Goal: Task Accomplishment & Management: Use online tool/utility

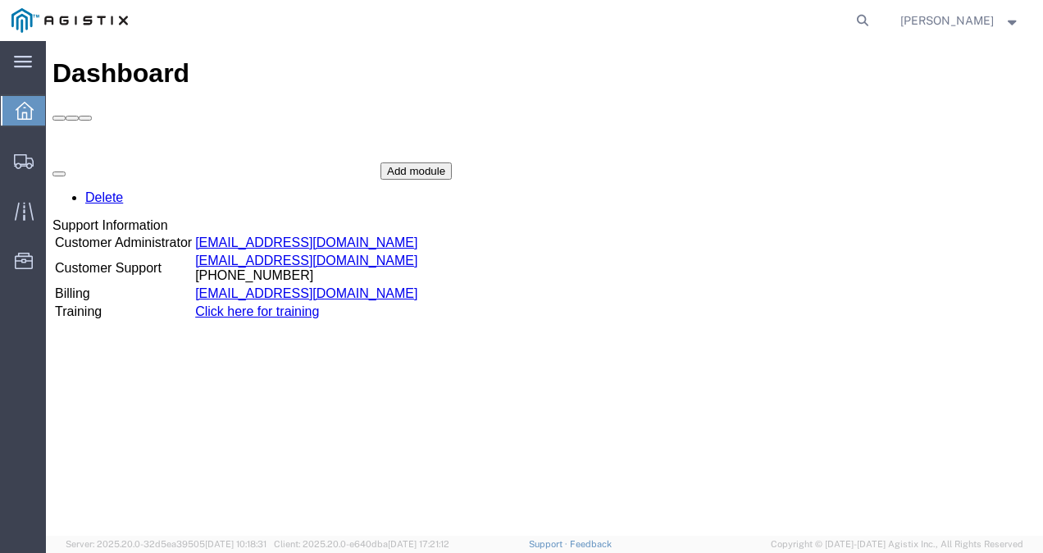
drag, startPoint x: 836, startPoint y: 40, endPoint x: 767, endPoint y: 8, distance: 75.9
click at [836, 40] on agx-global-search at bounding box center [614, 20] width 525 height 41
drag, startPoint x: 883, startPoint y: 13, endPoint x: 875, endPoint y: 15, distance: 8.4
click at [874, 13] on icon at bounding box center [862, 20] width 23 height 23
paste input "57049810"
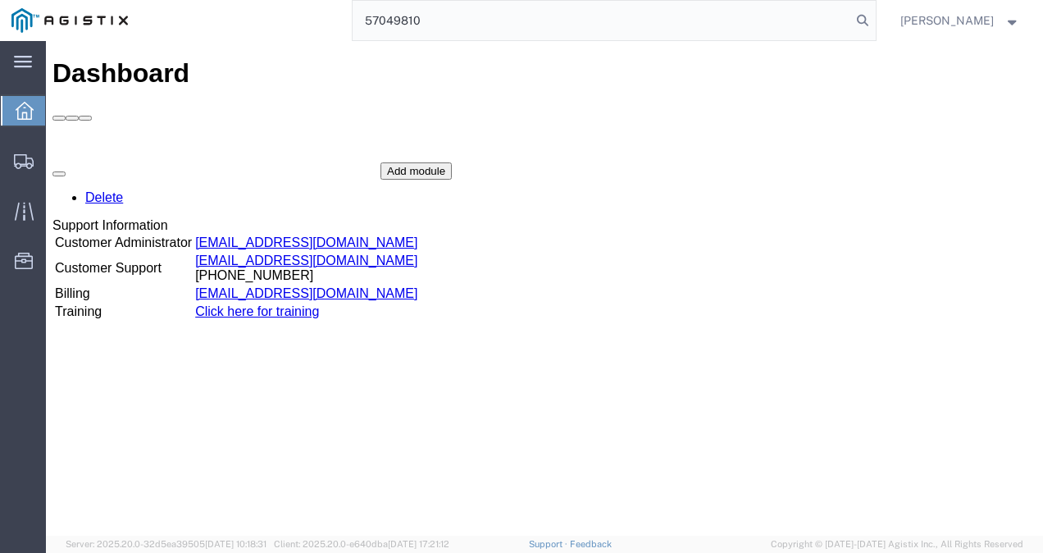
type input "57049810"
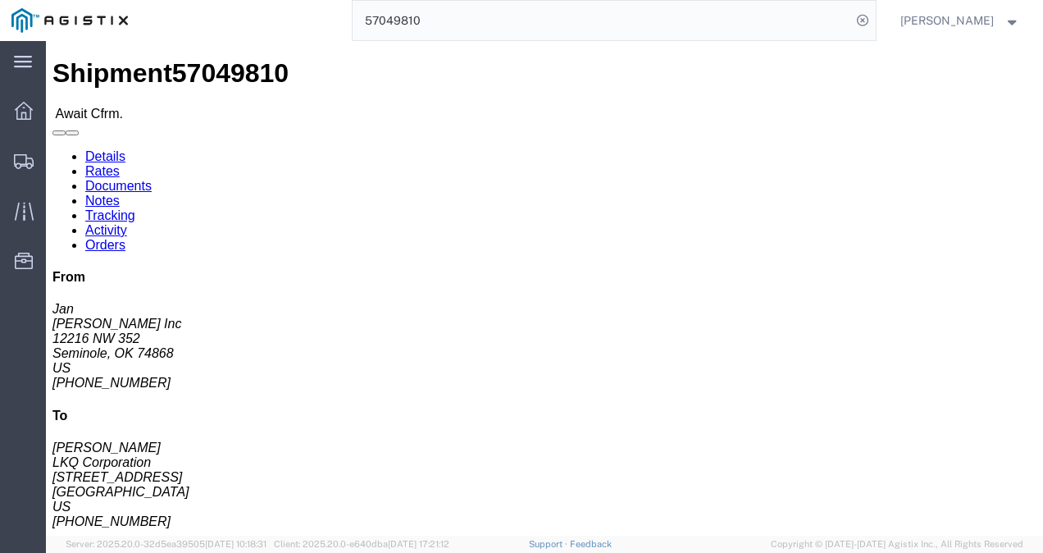
drag, startPoint x: 451, startPoint y: 279, endPoint x: 426, endPoint y: 264, distance: 29.4
click div "Ship From Goff Inc (Jan) 12216 NW 352 Seminole, OK 74868 United States 405-382-…"
click link "Rates"
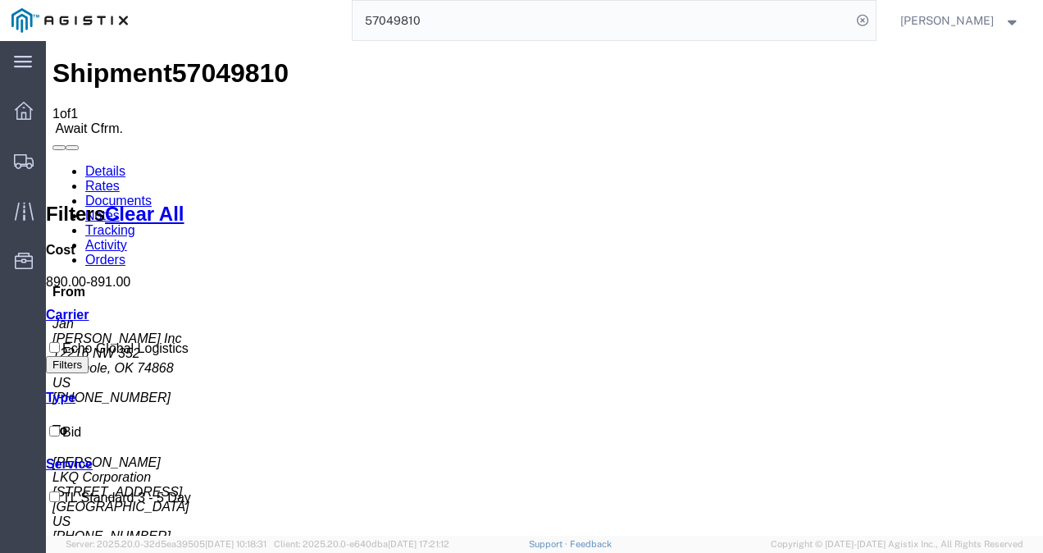
click at [102, 164] on link "Details" at bounding box center [105, 171] width 40 height 14
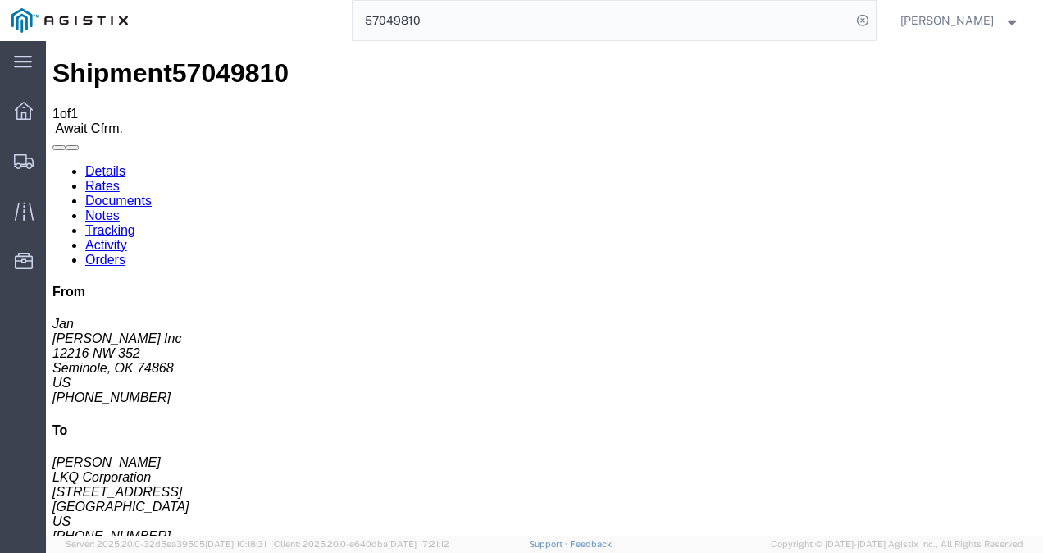
click div "Ship From Goff Inc (Jan) 12216 NW 352 Seminole, OK 74868 United States 405-382-…"
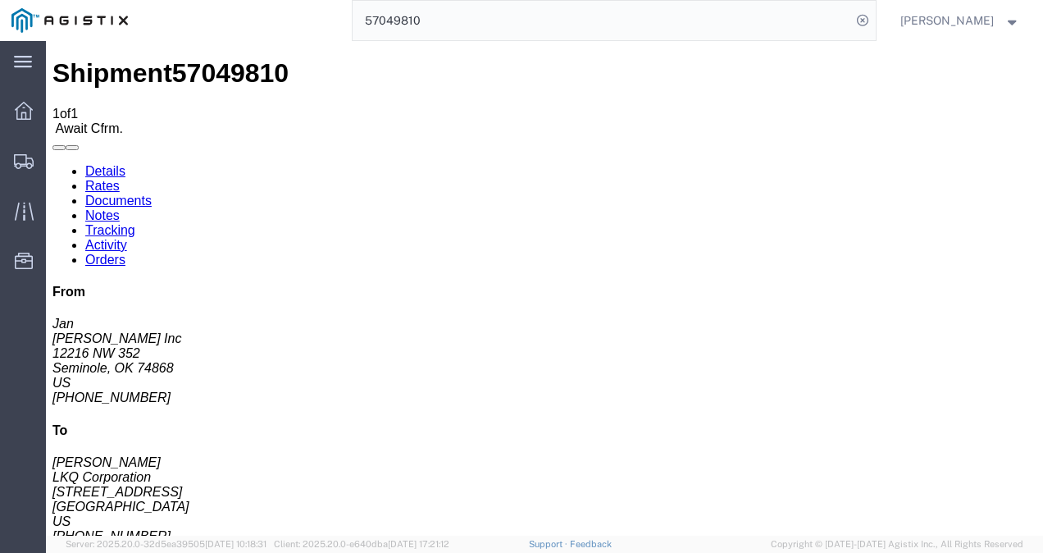
click h4 "Routing & Vehicle Information"
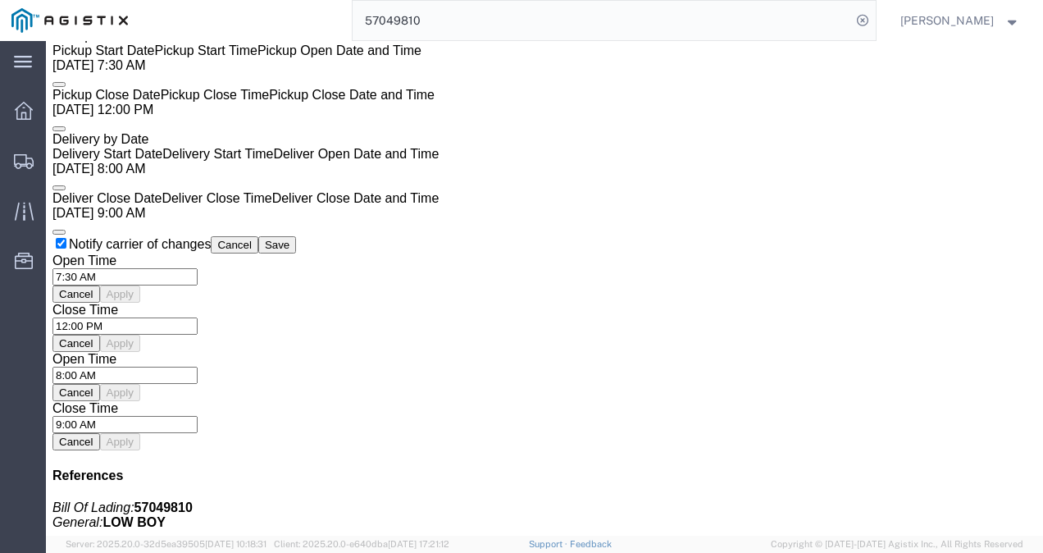
scroll to position [1394, 0]
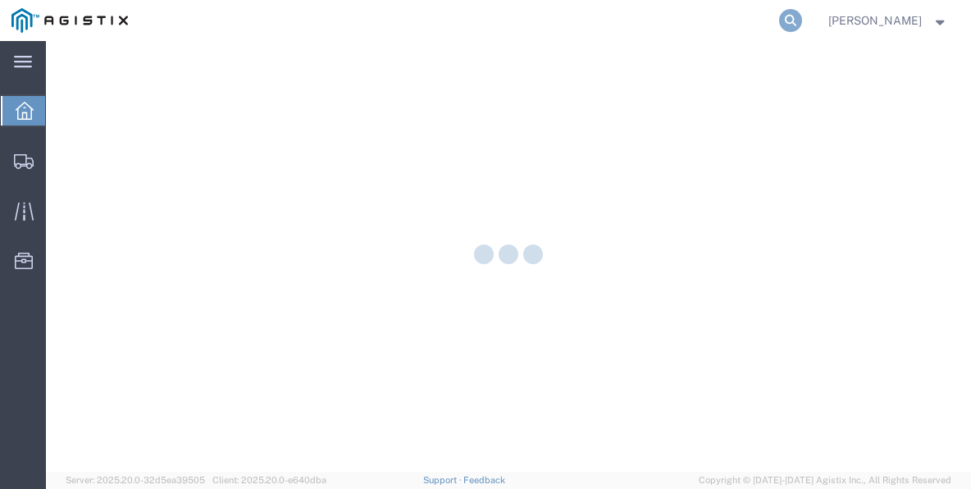
click at [802, 22] on icon at bounding box center [790, 20] width 23 height 23
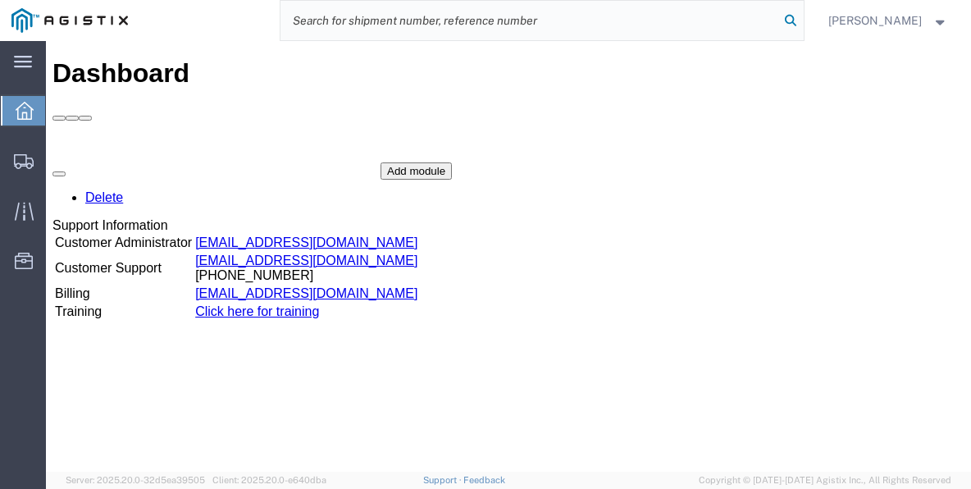
paste input "57049810"
type input "57049810"
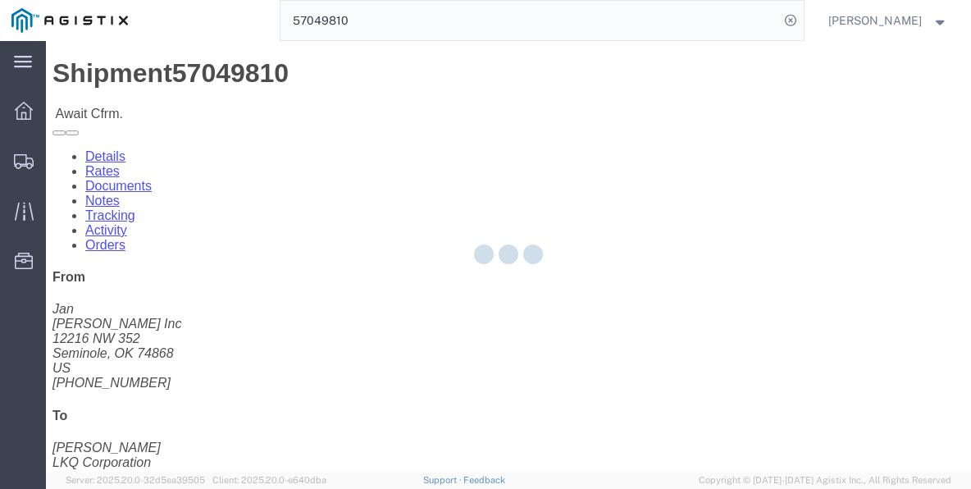
drag, startPoint x: 534, startPoint y: 235, endPoint x: 331, endPoint y: 214, distance: 203.6
click at [553, 289] on div at bounding box center [508, 256] width 925 height 430
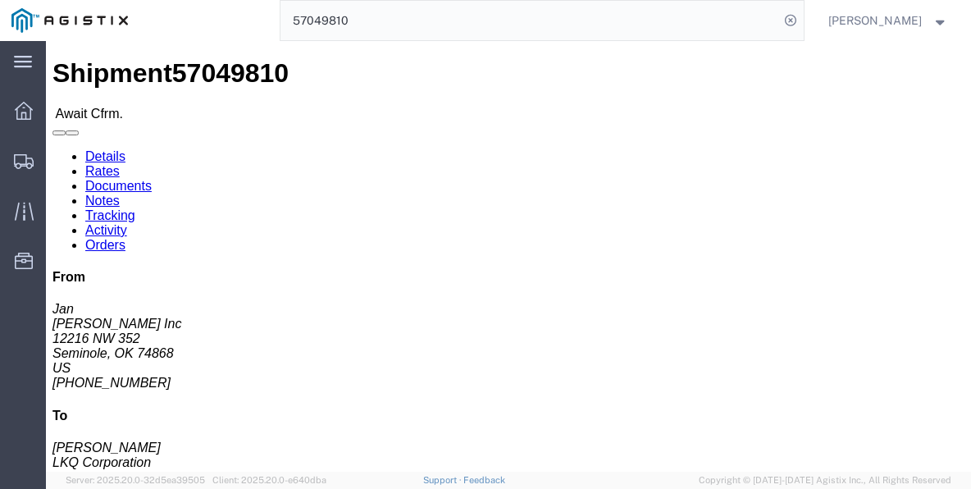
click link "Rates"
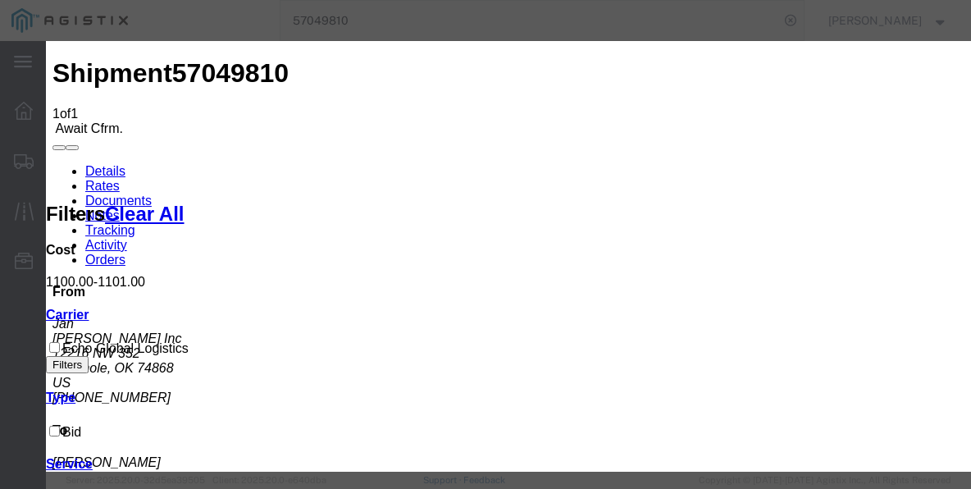
type input "932874983274998"
type input "3298473219847937"
type input "98721983792173"
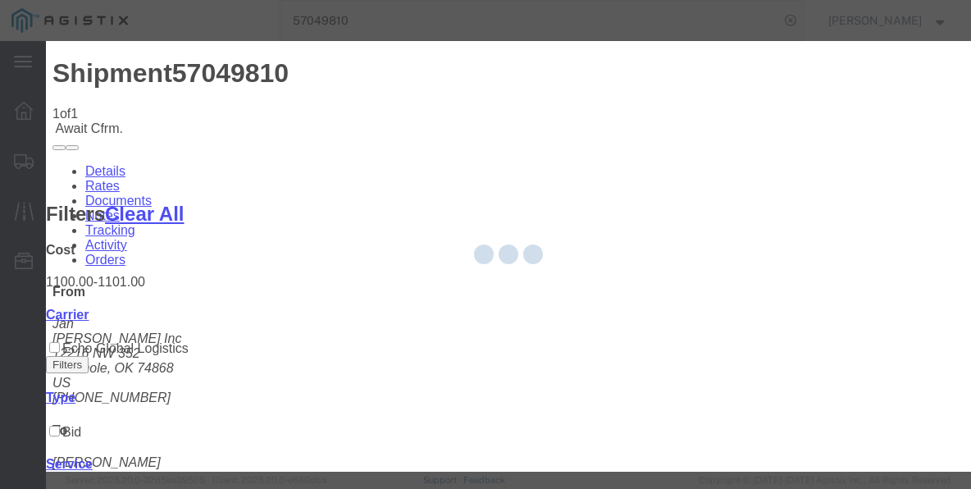
click at [663, 407] on div at bounding box center [508, 256] width 925 height 430
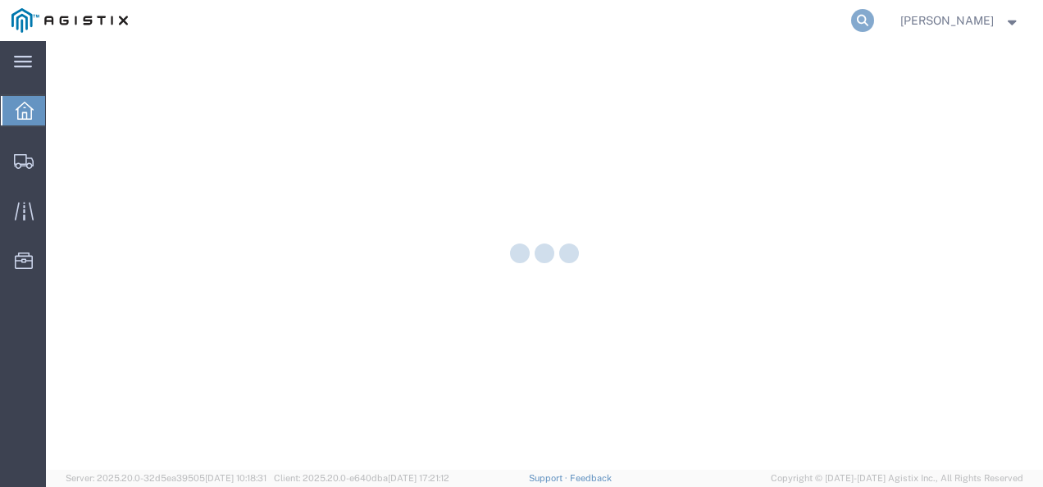
click at [874, 23] on icon at bounding box center [862, 20] width 23 height 23
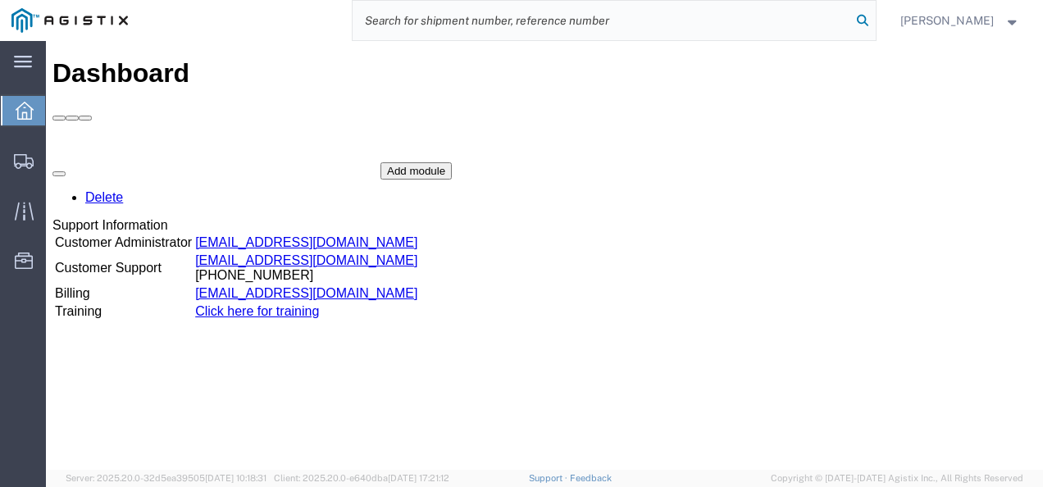
paste input "57067507"
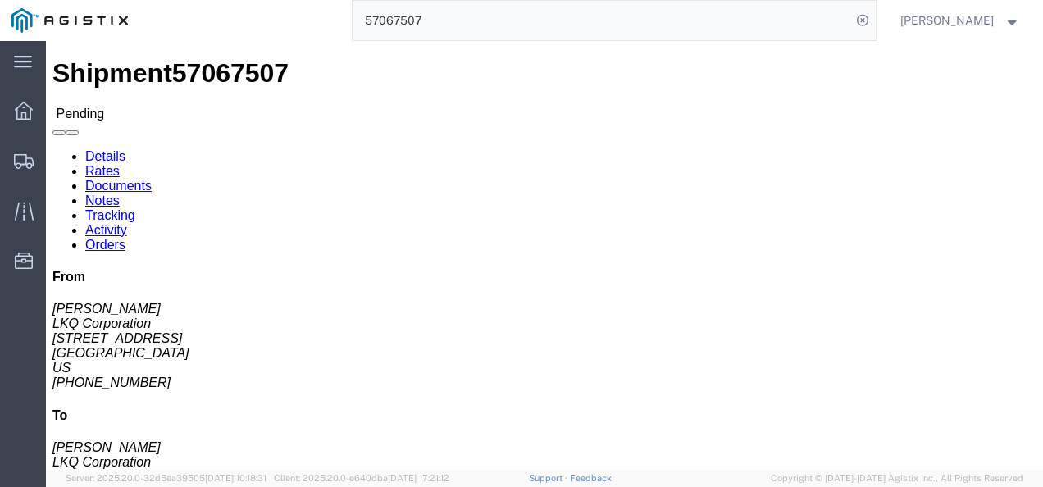
click h4 "Routing & Vehicle Information"
click link "Rates"
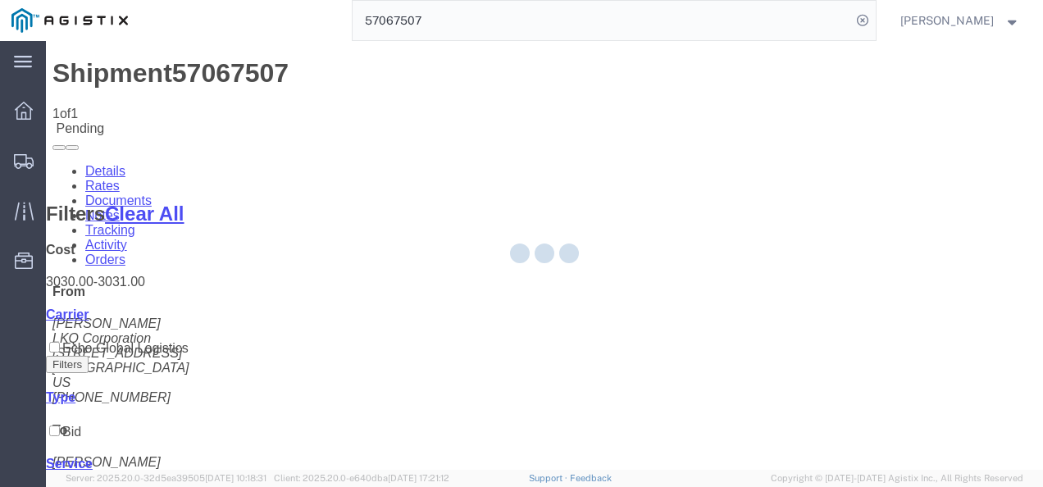
drag, startPoint x: 567, startPoint y: 368, endPoint x: 371, endPoint y: 252, distance: 227.9
click at [566, 368] on div at bounding box center [544, 255] width 997 height 429
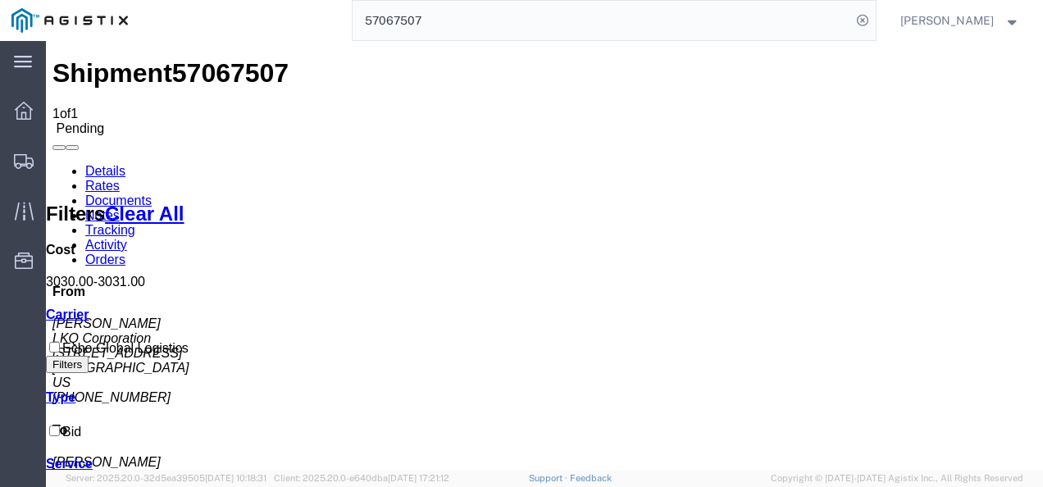
click at [115, 164] on link "Details" at bounding box center [105, 171] width 40 height 14
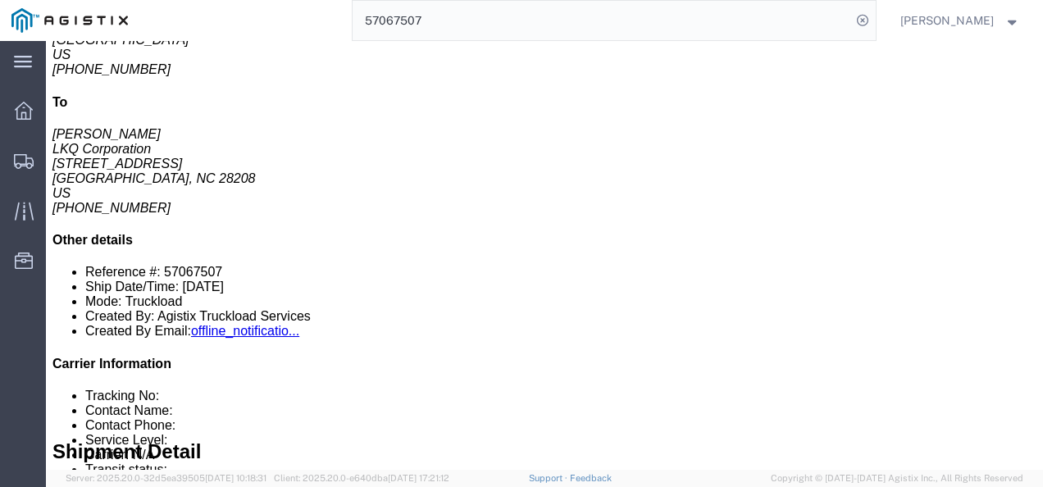
click div "8 Pallet(s) Standard (Not Stackable) Total weight: 8818.00 LBS ( dim ) Carton c…"
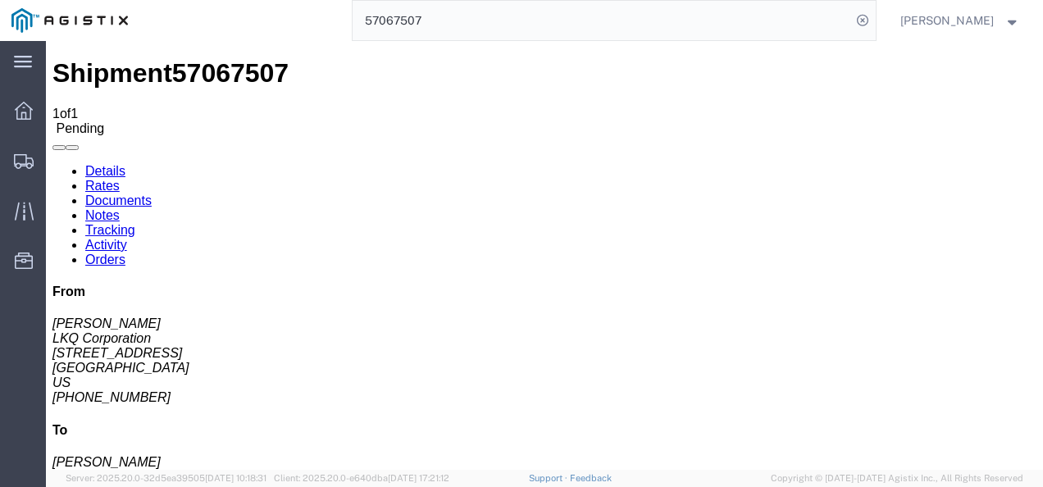
click h4 "Routing & Vehicle Information"
click div "Ship From LKQ Corporation ([PERSON_NAME]) [STREET_ADDRESS] [PHONE_NUMBER] [EMAI…"
click at [577, 28] on input "57067507" at bounding box center [602, 20] width 499 height 39
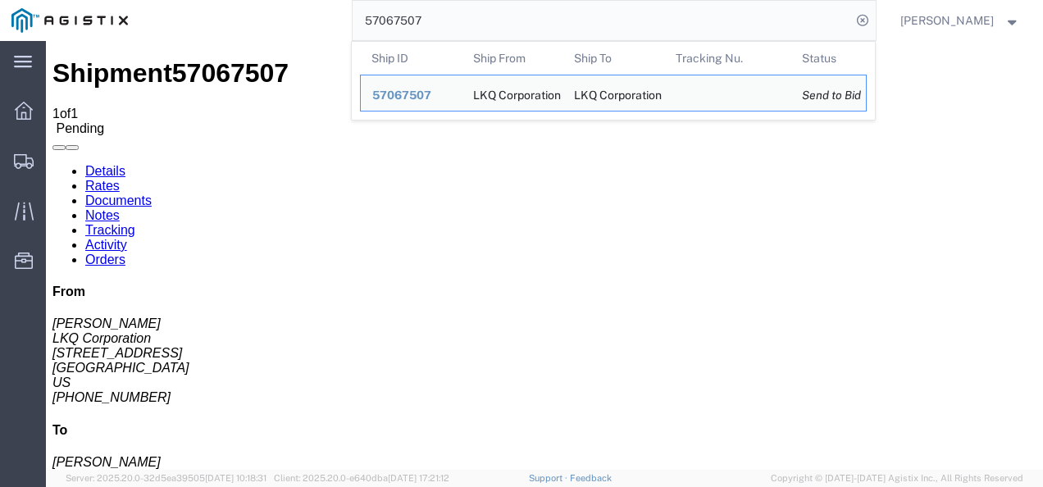
click at [577, 28] on input "57067507" at bounding box center [602, 20] width 499 height 39
paste input "8418"
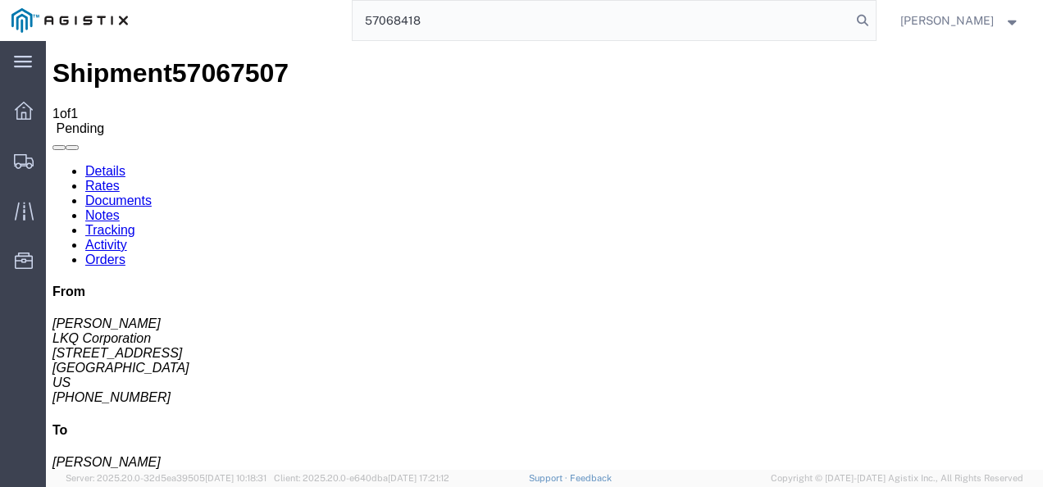
type input "57068418"
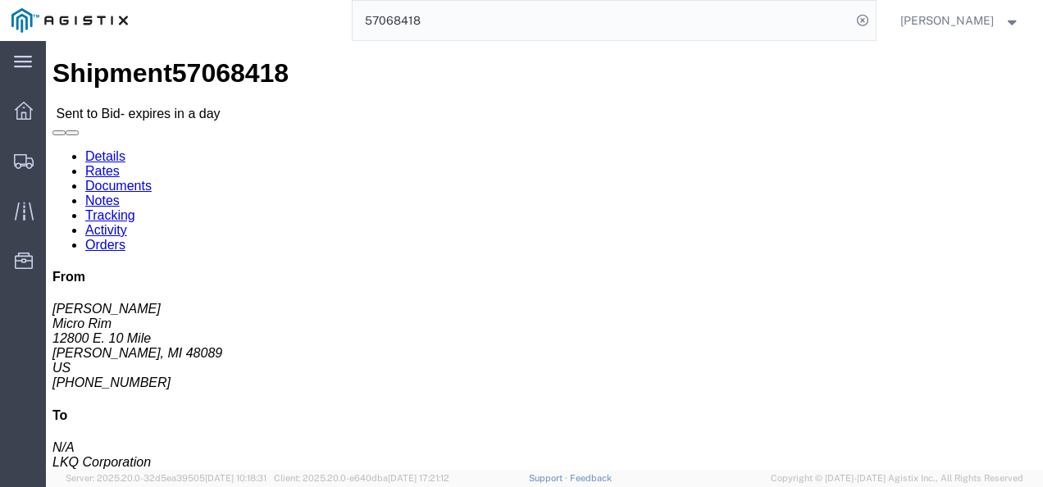
click div "Ship From Micro Rim ([PERSON_NAME]) [STREET_ADDRESS] [PHONE_NUMBER] [EMAIL_ADDR…"
click link "Rates"
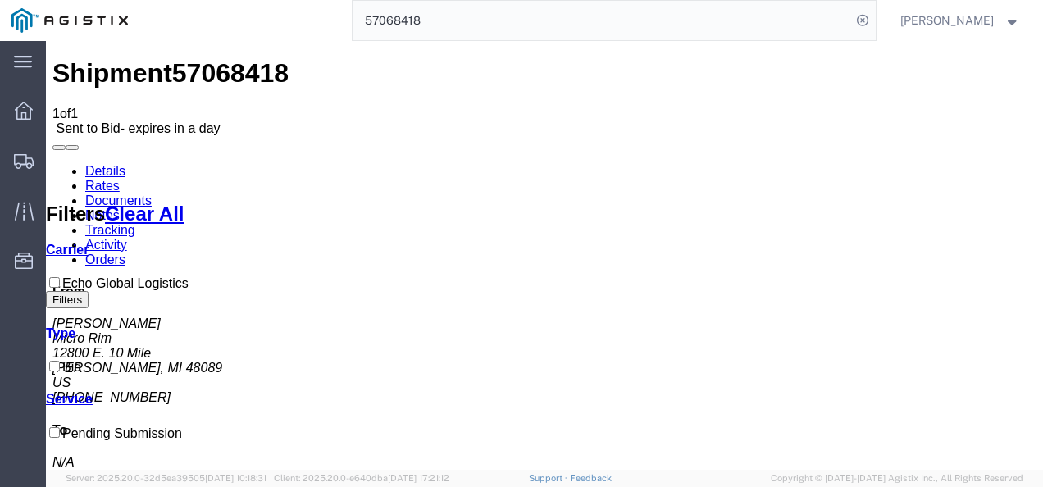
click at [107, 164] on link "Details" at bounding box center [105, 171] width 40 height 14
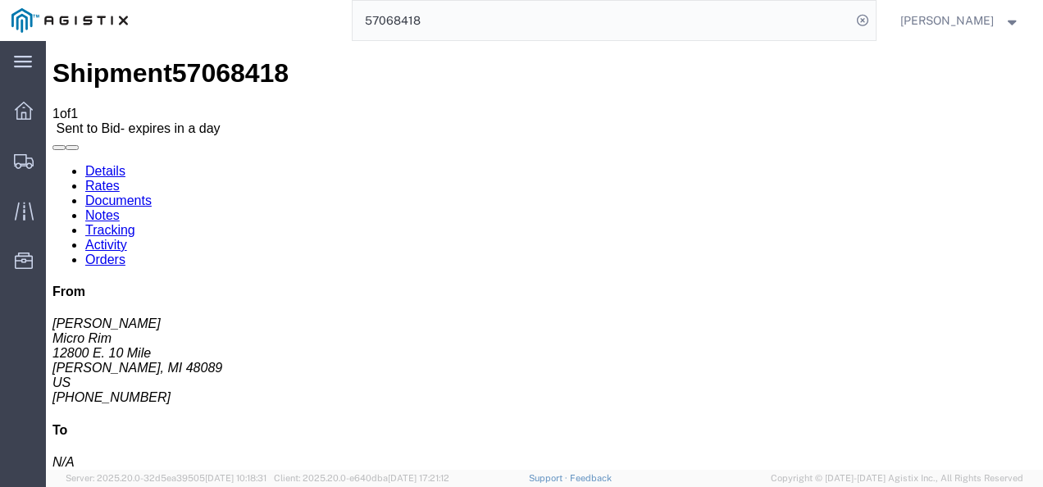
click div "Leg 1 - Truckload Vehicle 1: Standard Dry Van (53 Feet) Number of trucks: 1"
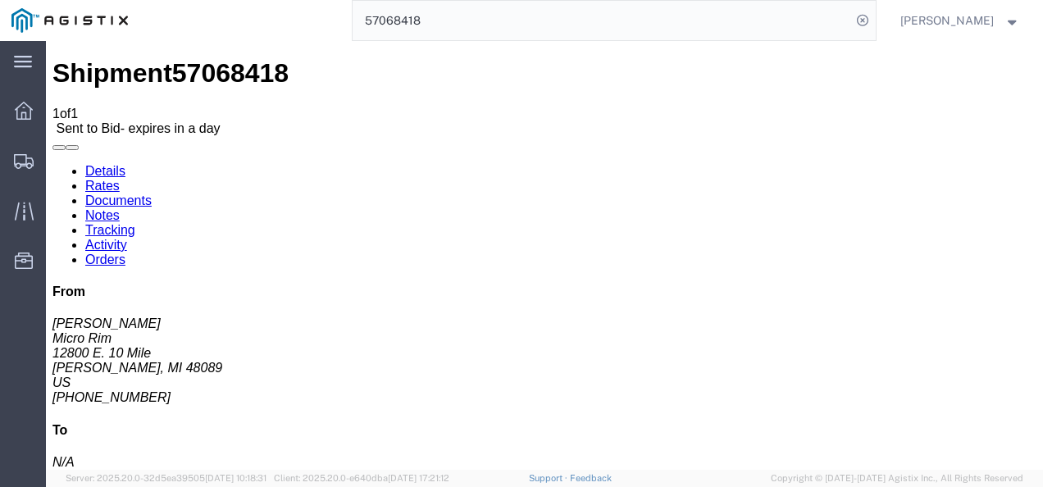
drag, startPoint x: 591, startPoint y: 219, endPoint x: 553, endPoint y: 216, distance: 37.9
click div "Ship From Micro Rim ([PERSON_NAME]) [STREET_ADDRESS] [PHONE_NUMBER] [EMAIL_ADDR…"
drag, startPoint x: 494, startPoint y: 271, endPoint x: 494, endPoint y: 317, distance: 46.7
click div "Ship From Micro Rim ([PERSON_NAME]) [STREET_ADDRESS] [PHONE_NUMBER] [EMAIL_ADDR…"
click div "Leg 1 - Truckload Vehicle 1: Standard Dry Van (53 Feet) Number of trucks: 1"
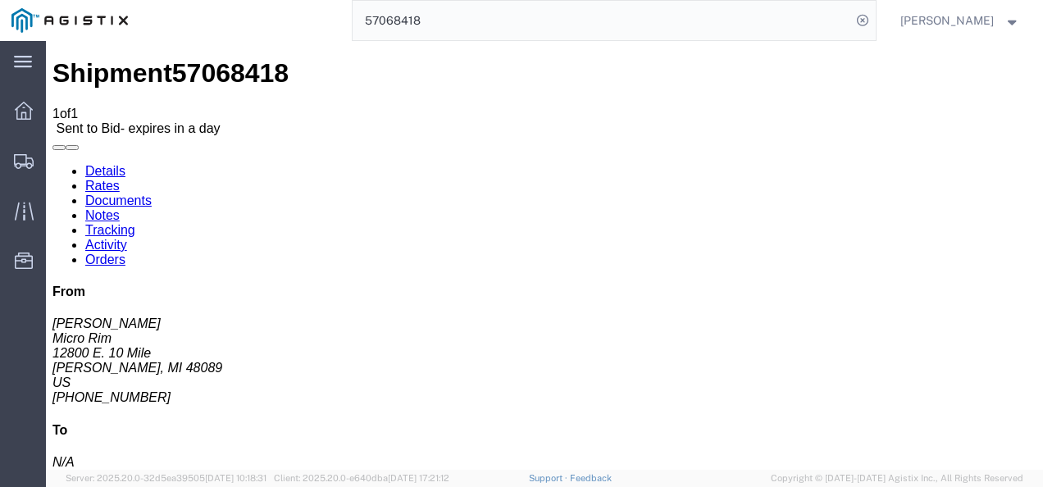
click link "Rates"
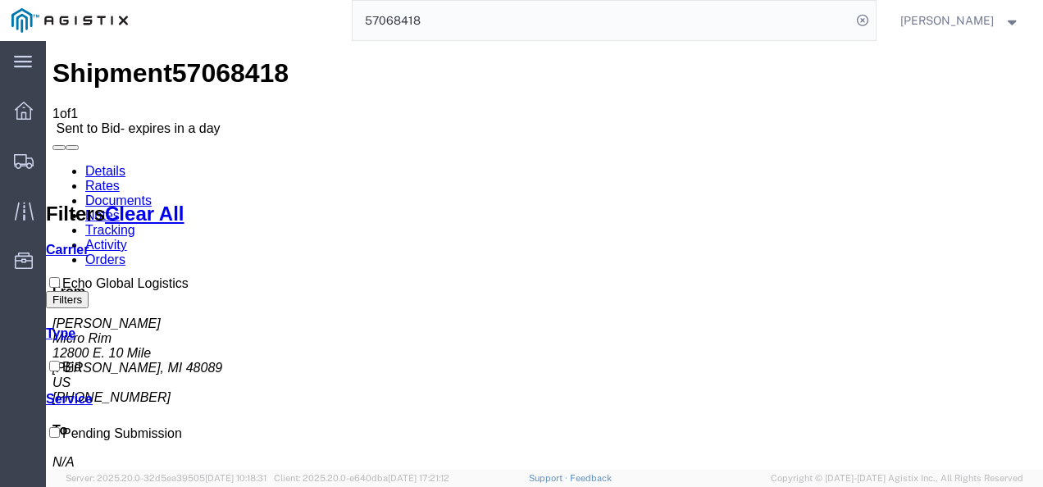
click at [96, 164] on link "Details" at bounding box center [105, 171] width 40 height 14
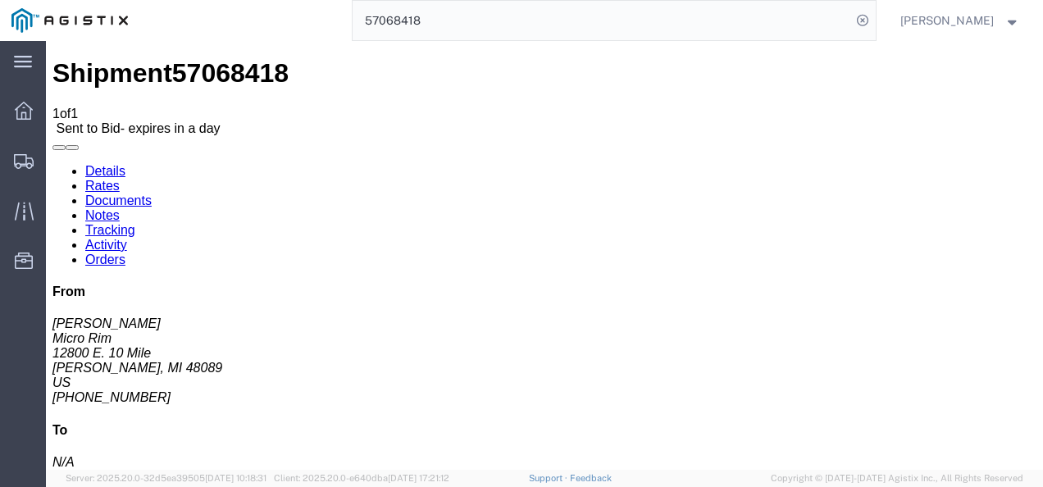
click h4 "Routing & Vehicle Information"
click link "Rates"
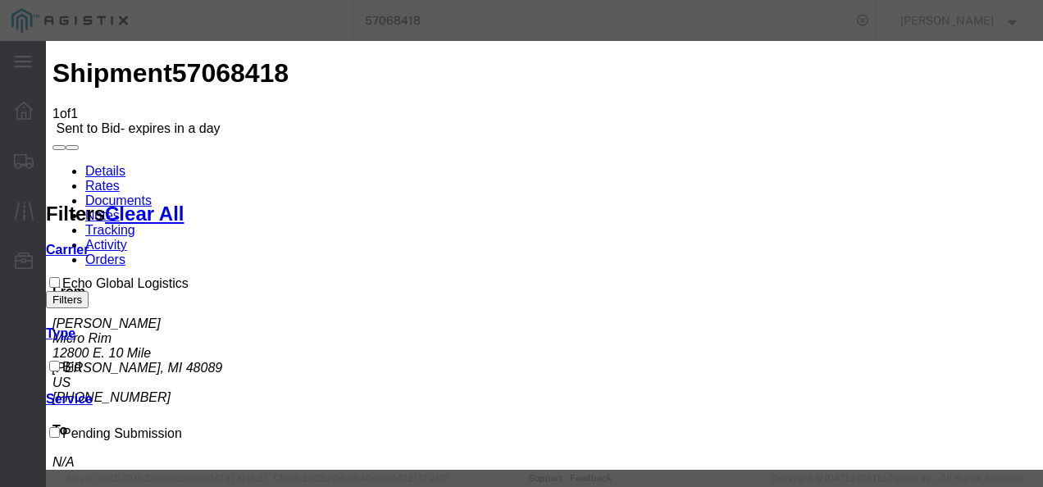
select select "4622"
select select "13989"
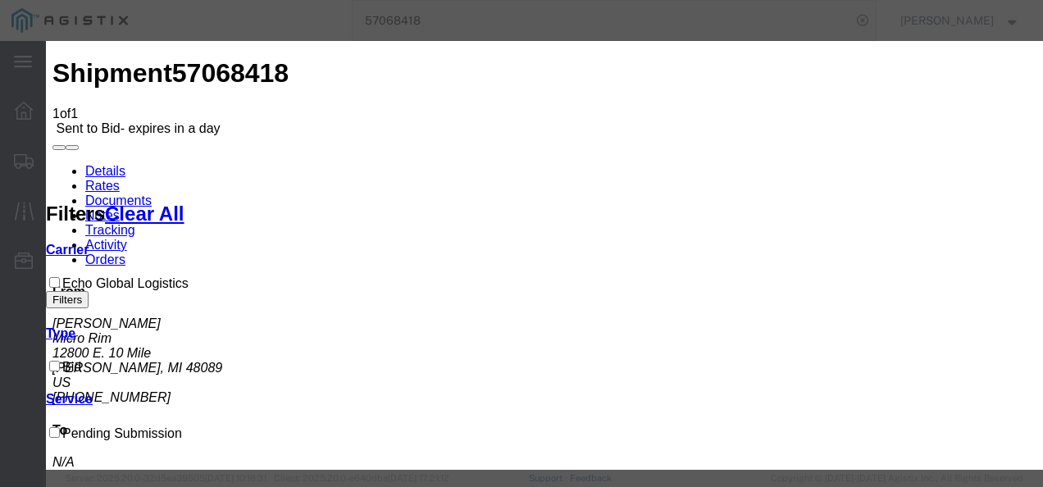
drag, startPoint x: 758, startPoint y: 241, endPoint x: 782, endPoint y: 238, distance: 24.8
drag, startPoint x: 782, startPoint y: 238, endPoint x: 889, endPoint y: 175, distance: 123.5
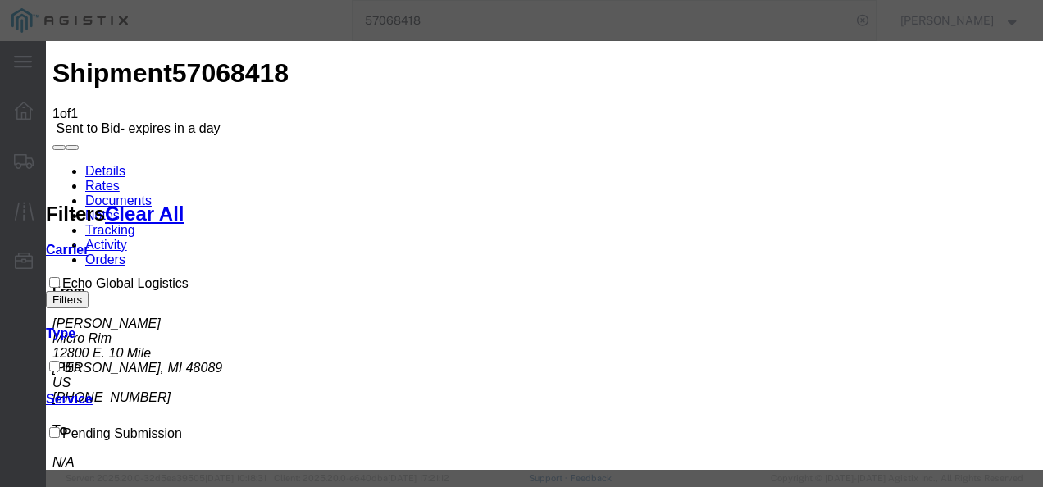
type input "minsd"
type input "3000"
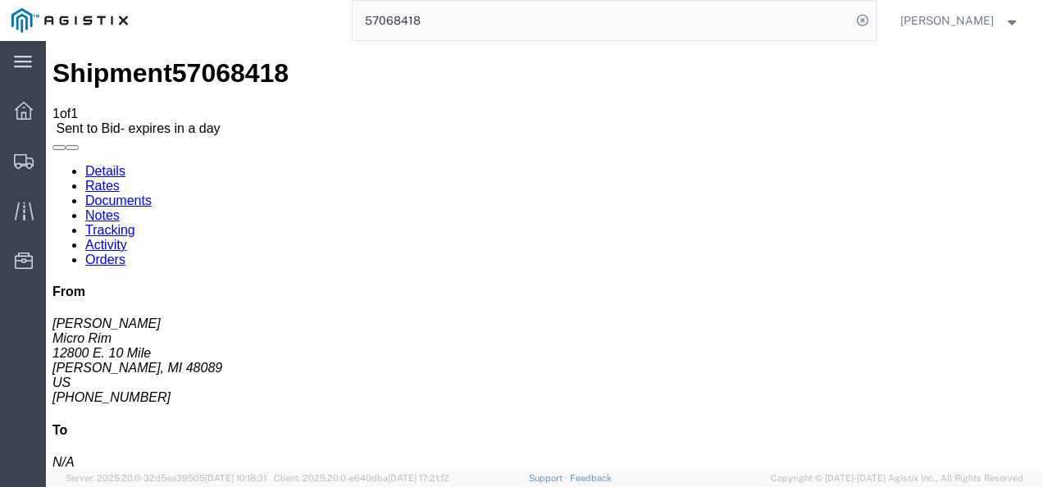
drag, startPoint x: 551, startPoint y: 380, endPoint x: 552, endPoint y: 357, distance: 22.2
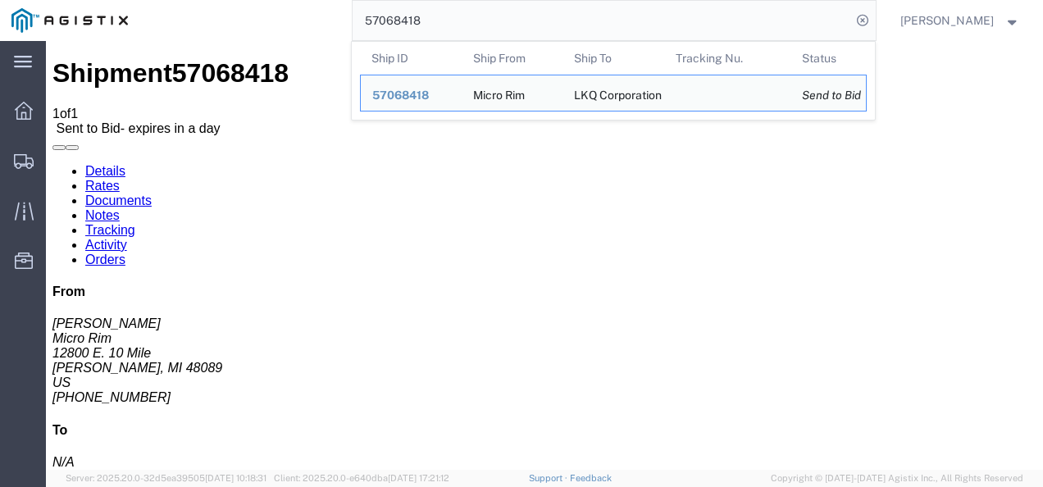
click at [521, 20] on input "57068418" at bounding box center [602, 20] width 499 height 39
paste input "563"
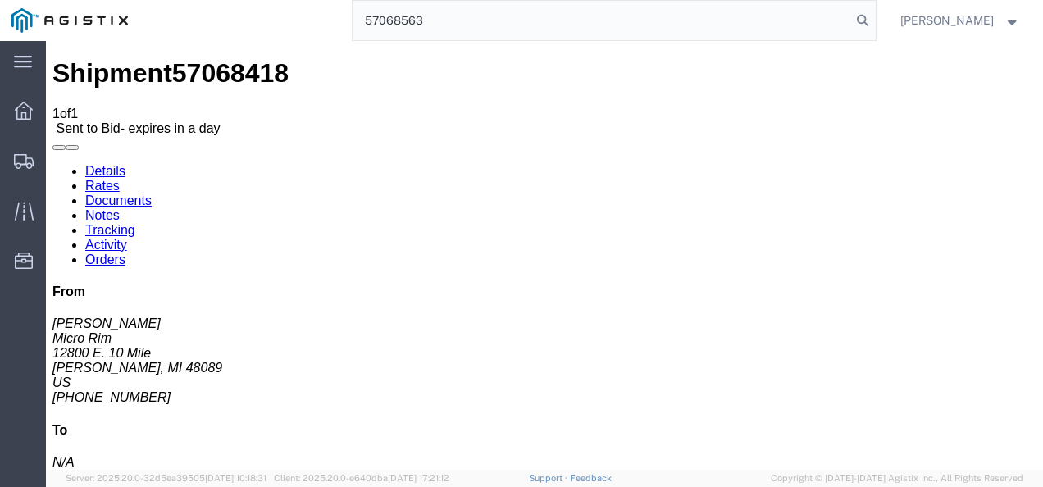
type input "57068563"
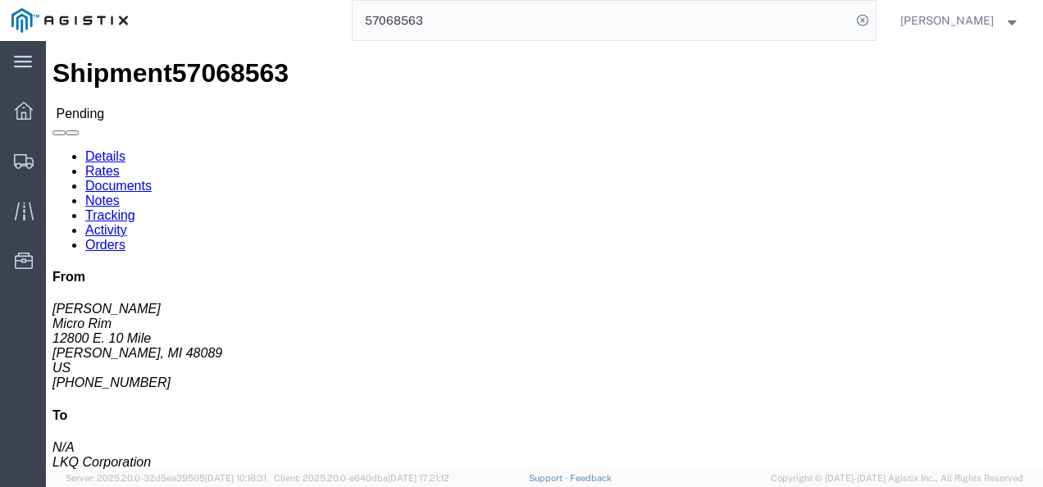
click div "Package Information Total shipment is made up of 5 packages containing 5 pieces…"
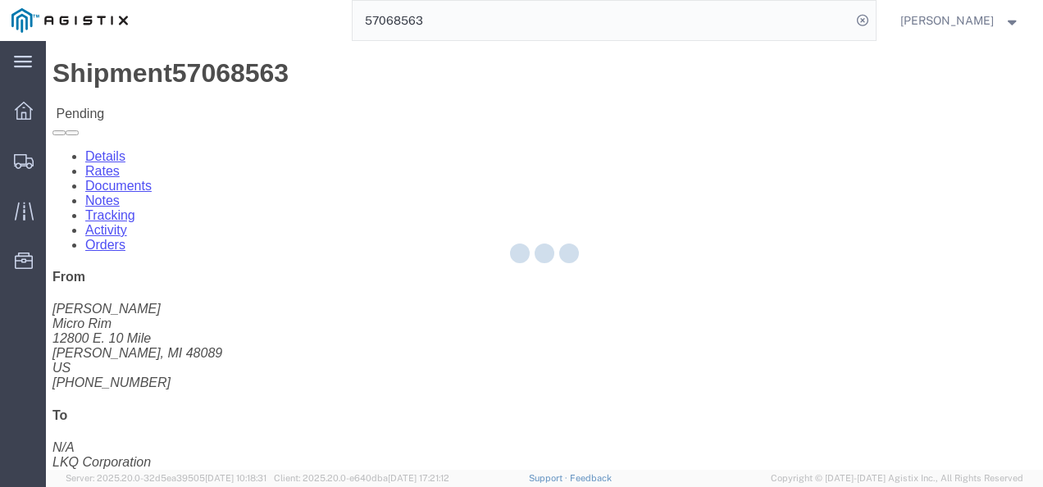
drag, startPoint x: 471, startPoint y: 271, endPoint x: 804, endPoint y: 353, distance: 343.0
click at [471, 271] on div at bounding box center [544, 255] width 997 height 429
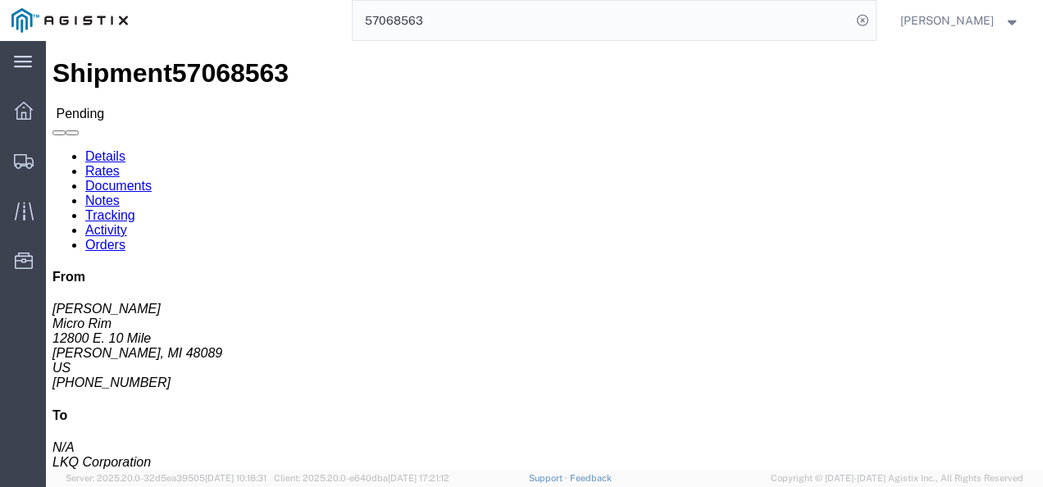
click button "Enter / Modify Bid"
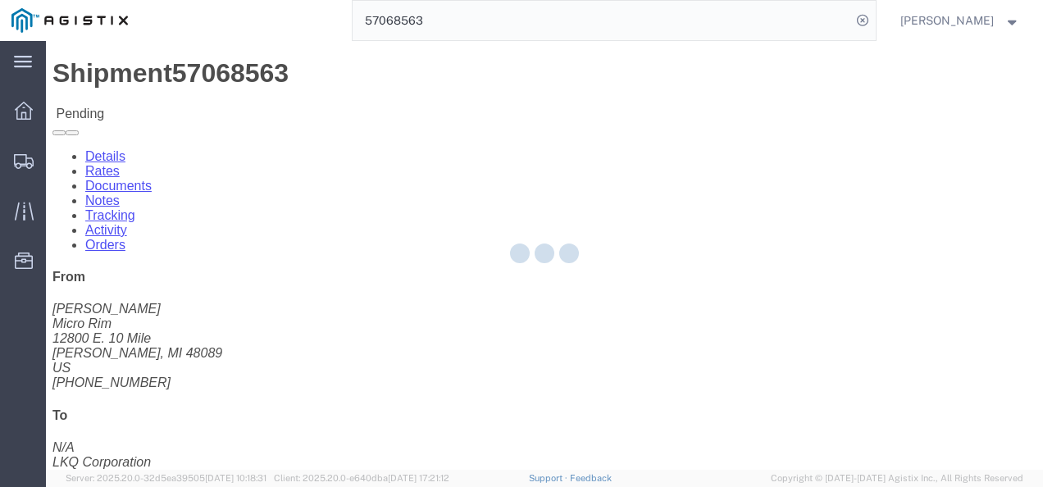
select select "4622"
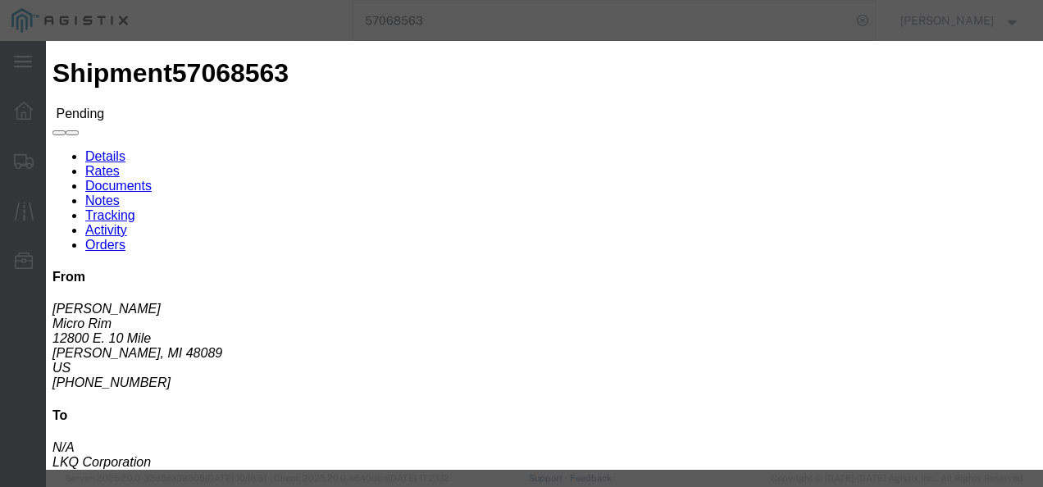
click link "ks_ga - Echo Global Logistics - TL Standard 3 - 5 Day"
drag, startPoint x: 854, startPoint y: 252, endPoint x: 440, endPoint y: 253, distance: 414.1
click div "Mode Select Air Less than Truckload Multi-Leg Ocean Freight Rail Small Parcel T…"
type input "1200"
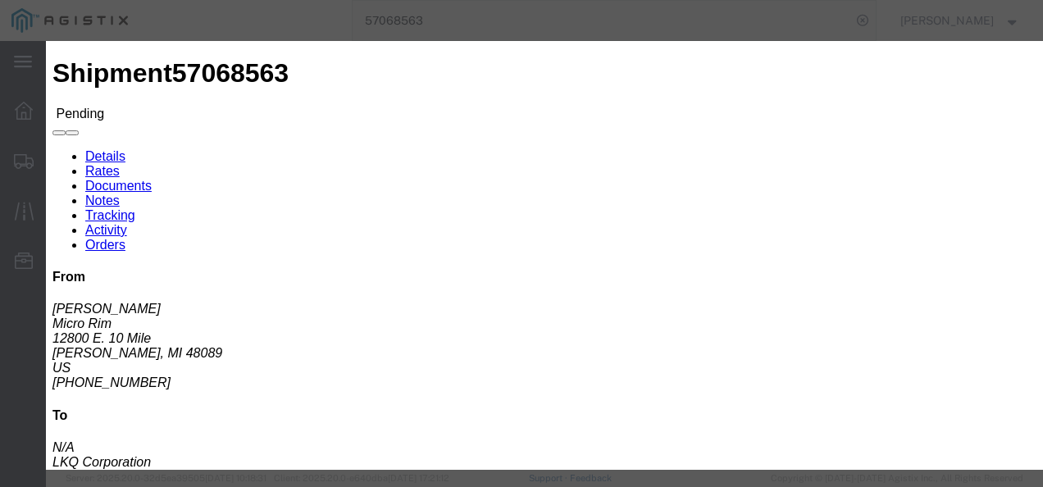
click button "Submit"
